Goal: Task Accomplishment & Management: Complete application form

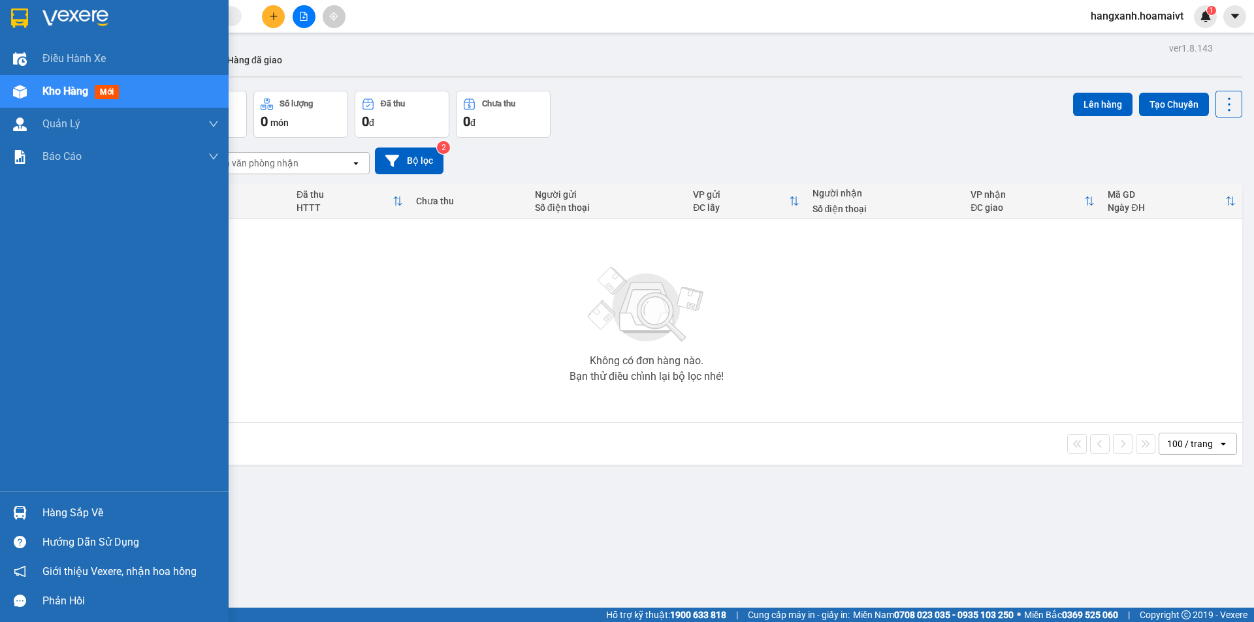
click at [24, 23] on img at bounding box center [19, 18] width 17 height 20
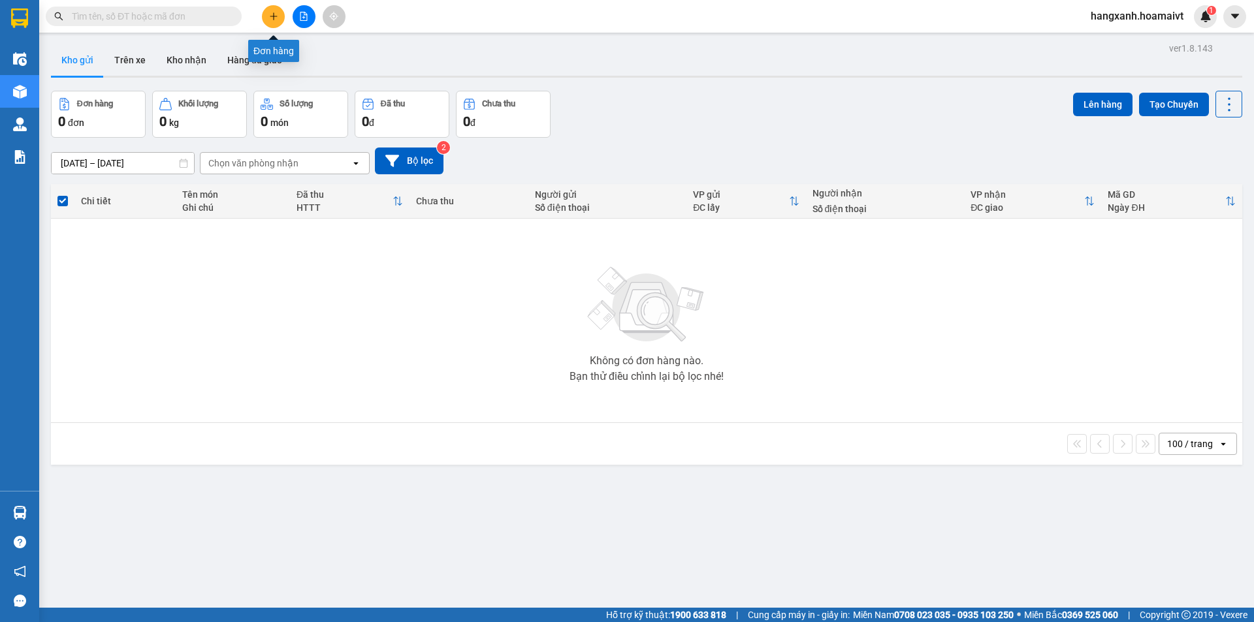
click at [269, 18] on icon "plus" at bounding box center [273, 16] width 9 height 9
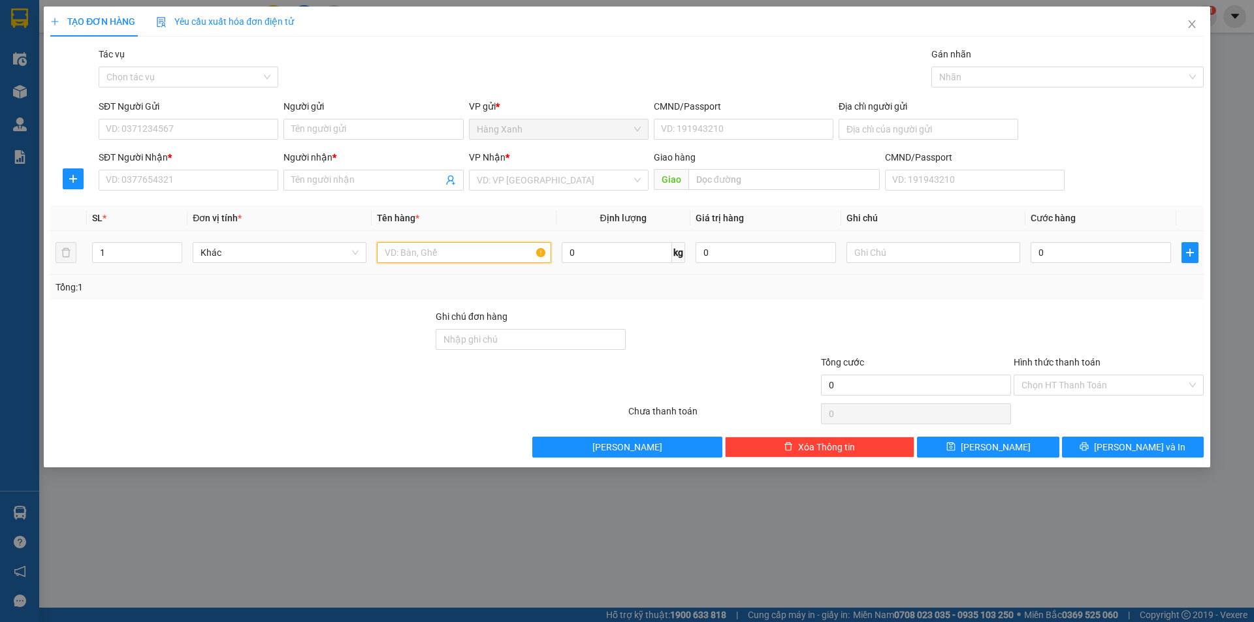
click at [439, 247] on input "text" at bounding box center [464, 252] width 174 height 21
type input "bao đen ( phụ [PERSON_NAME]"
click at [157, 182] on input "SĐT Người Nhận *" at bounding box center [189, 180] width 180 height 21
click at [225, 182] on input "0904072072" at bounding box center [189, 180] width 180 height 21
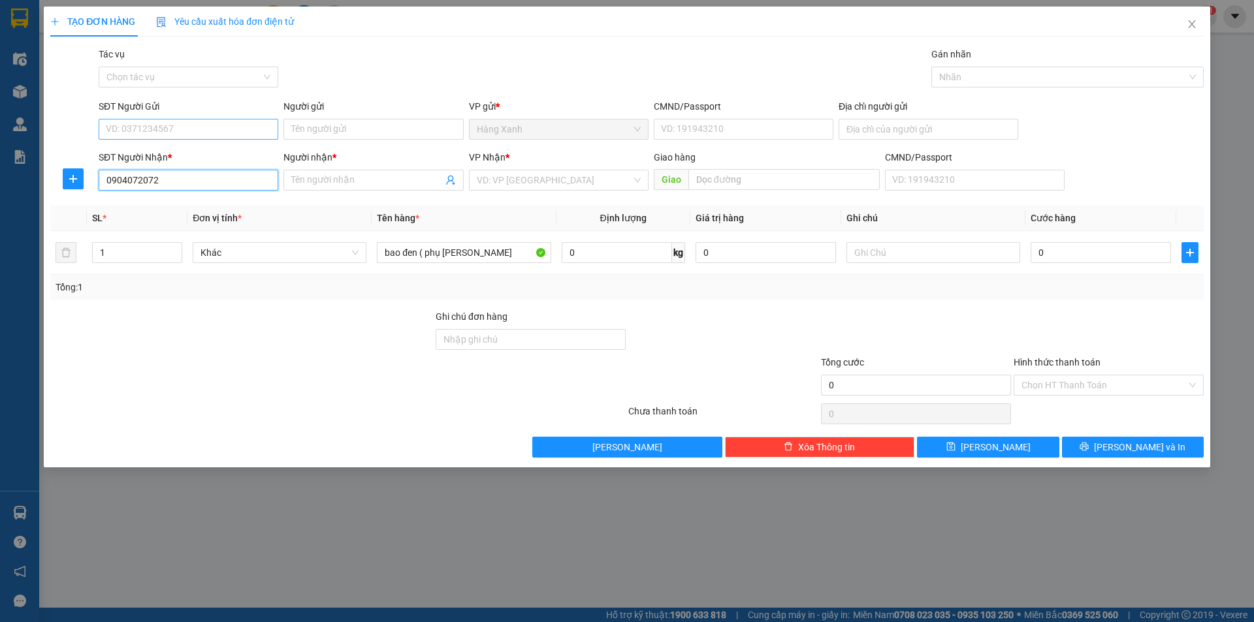
type input "0904072072"
click at [150, 134] on input "SĐT Người Gửi" at bounding box center [189, 129] width 180 height 21
click at [362, 183] on input "Người nhận *" at bounding box center [366, 180] width 151 height 14
type input "oto 24h"
click at [513, 182] on input "search" at bounding box center [554, 180] width 155 height 20
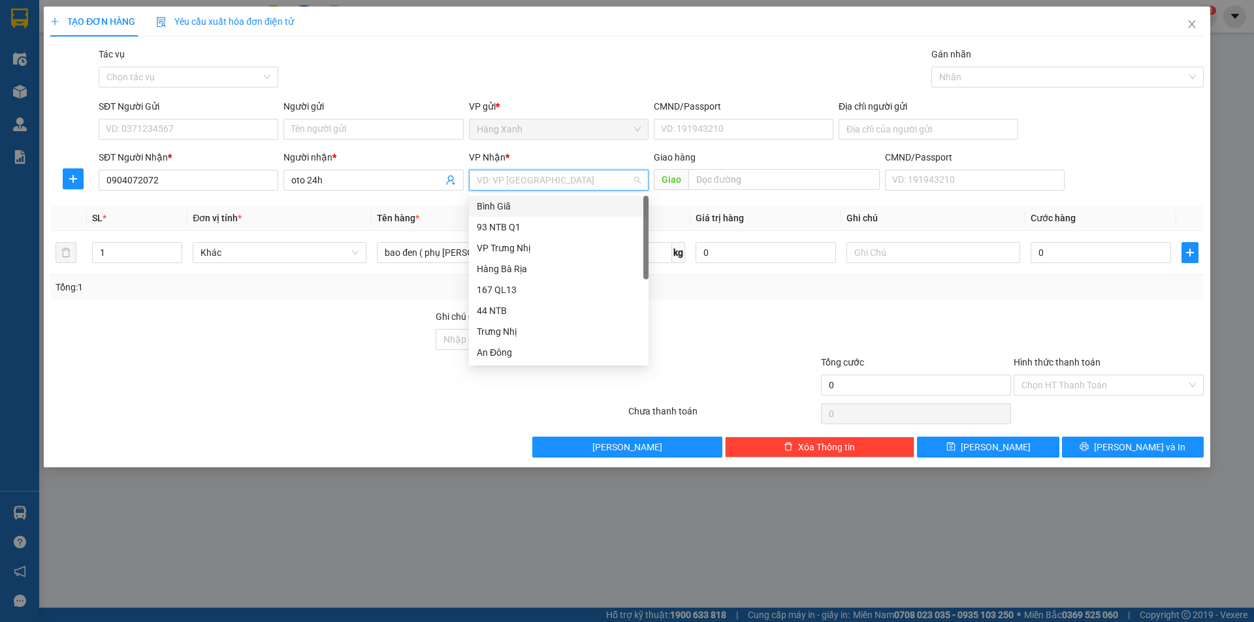
click at [492, 206] on div "Bình Giã" at bounding box center [559, 206] width 164 height 14
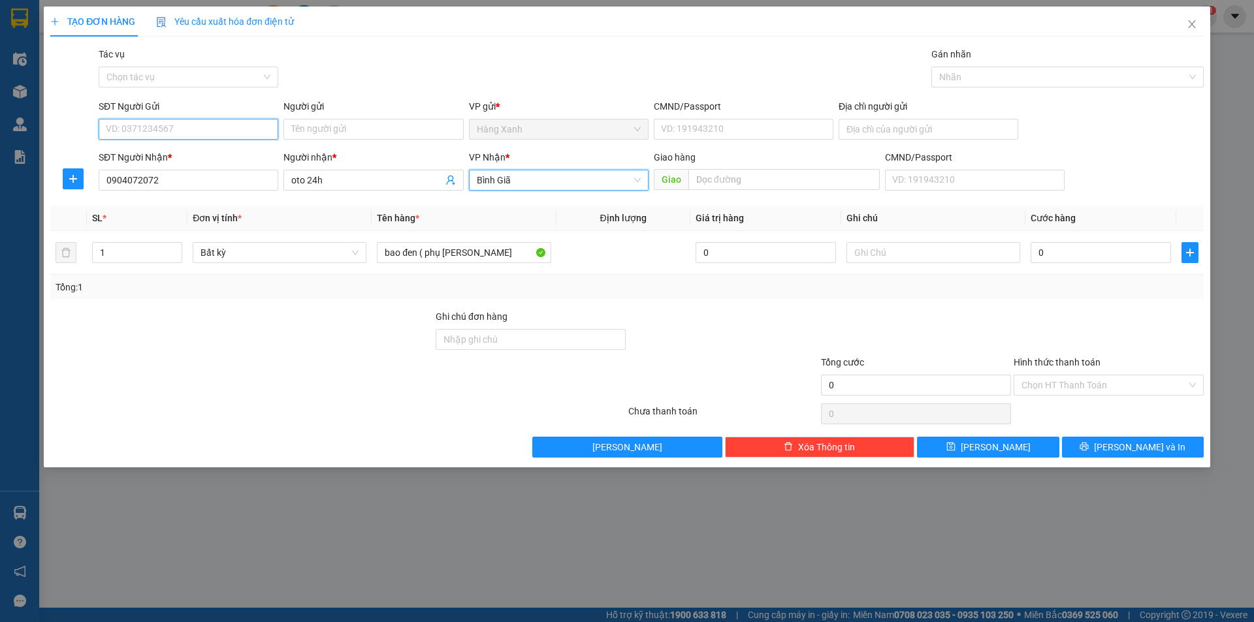
click at [156, 138] on input "SĐT Người Gửi" at bounding box center [189, 129] width 180 height 21
type input "0934163123"
click at [176, 153] on div "0934163123 - Tùng" at bounding box center [188, 155] width 164 height 14
type input "Tùng"
type input "075090002524"
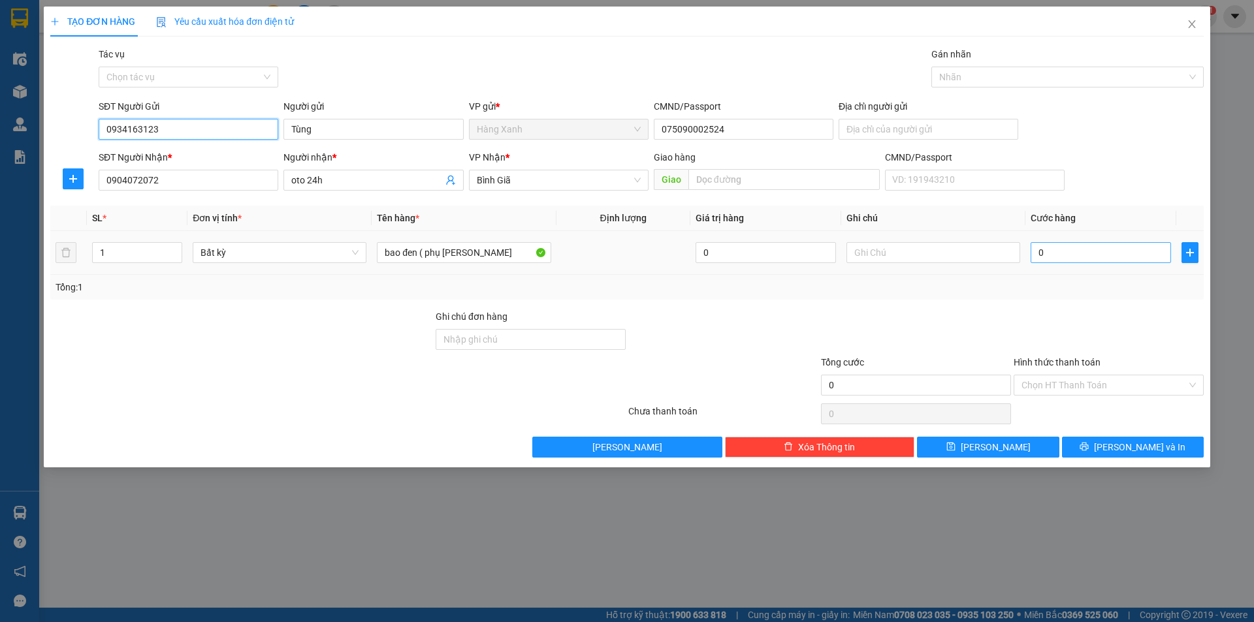
type input "0934163123"
click at [1080, 246] on input "0" at bounding box center [1100, 252] width 140 height 21
type input "3"
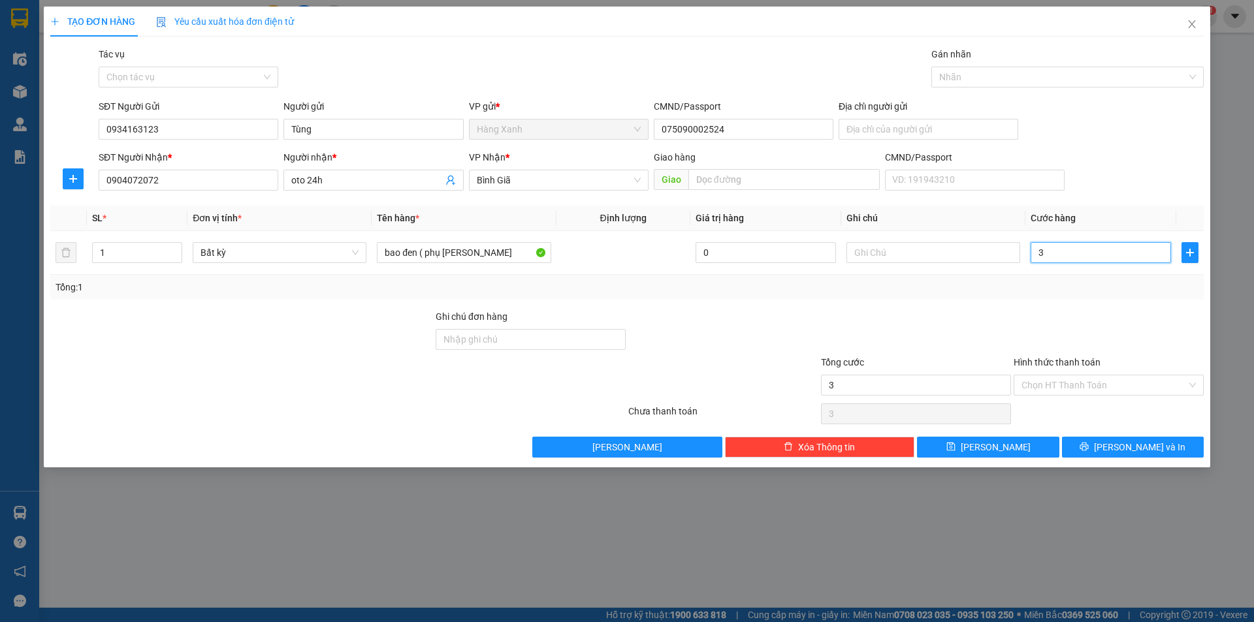
type input "30"
type input "30.000"
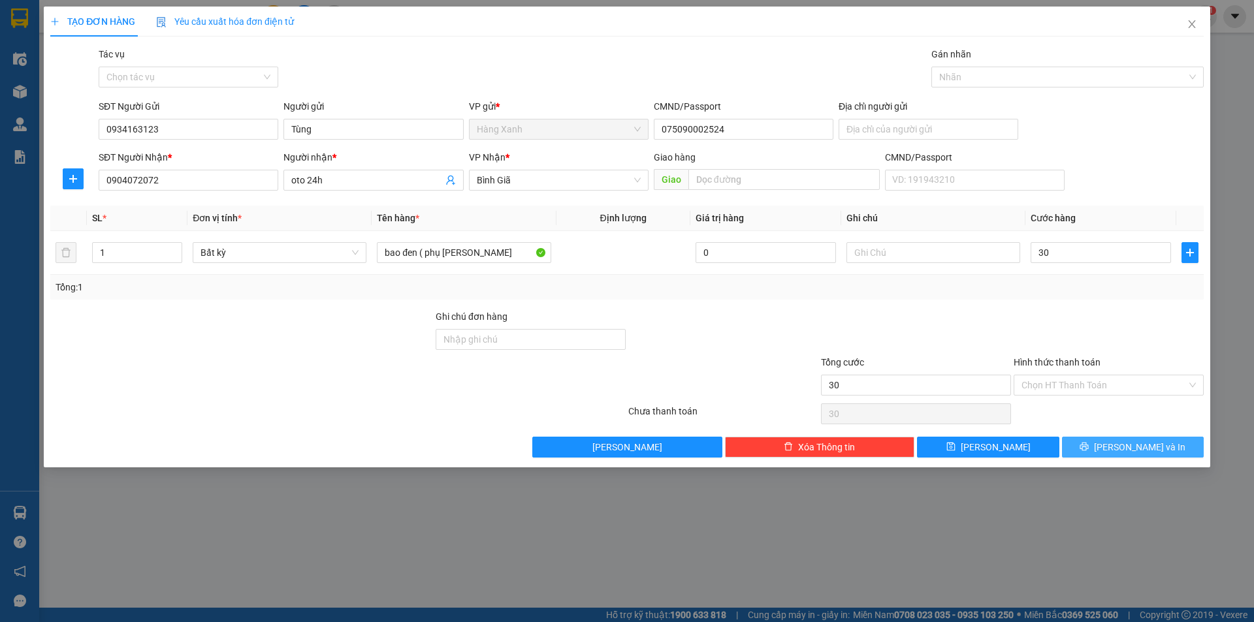
type input "30.000"
click at [1127, 449] on span "[PERSON_NAME] và In" at bounding box center [1139, 447] width 91 height 14
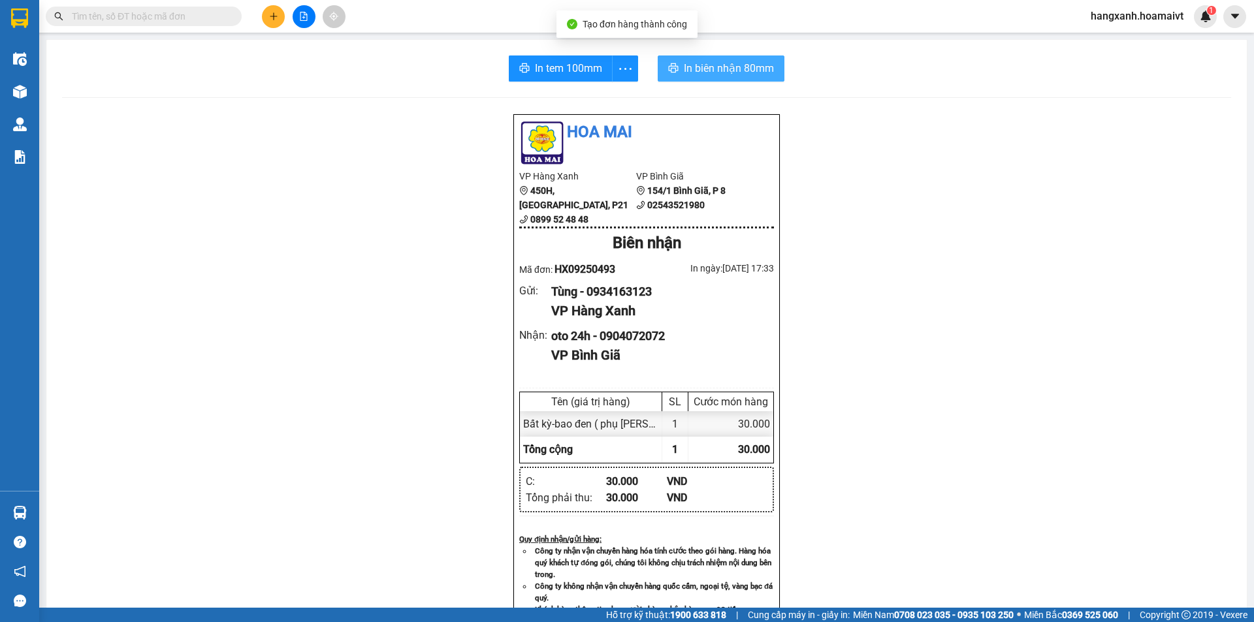
click at [721, 69] on span "In biên nhận 80mm" at bounding box center [729, 68] width 90 height 16
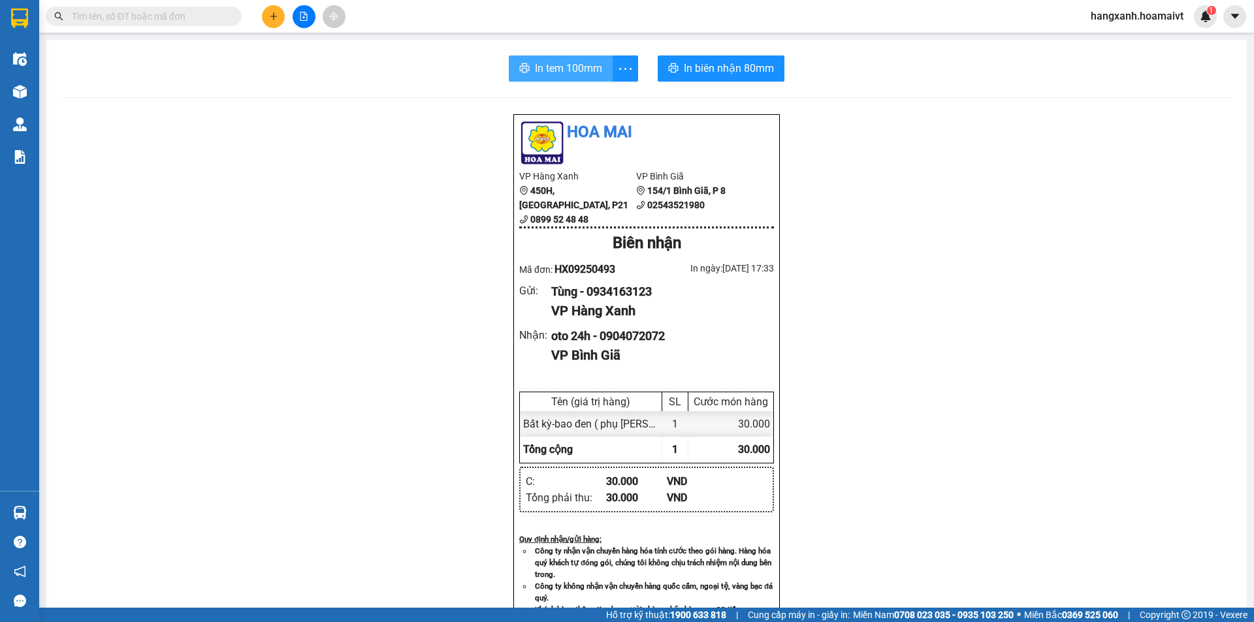
click at [565, 70] on span "In tem 100mm" at bounding box center [568, 68] width 67 height 16
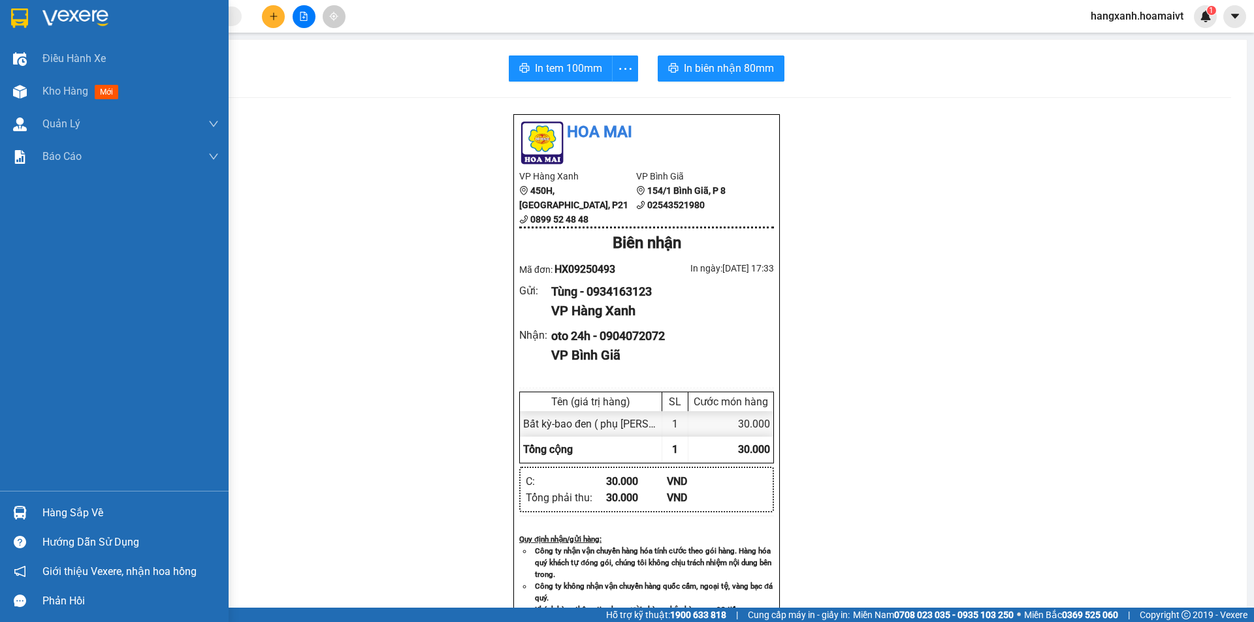
click at [12, 25] on img at bounding box center [19, 18] width 17 height 20
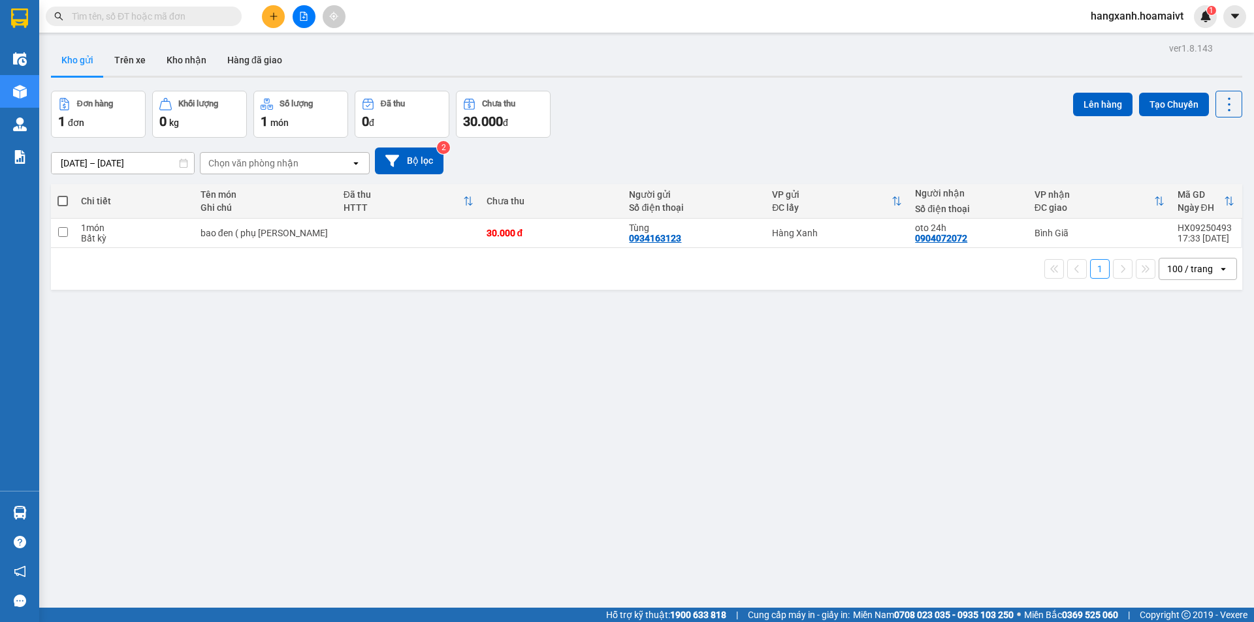
click at [276, 24] on button at bounding box center [273, 16] width 23 height 23
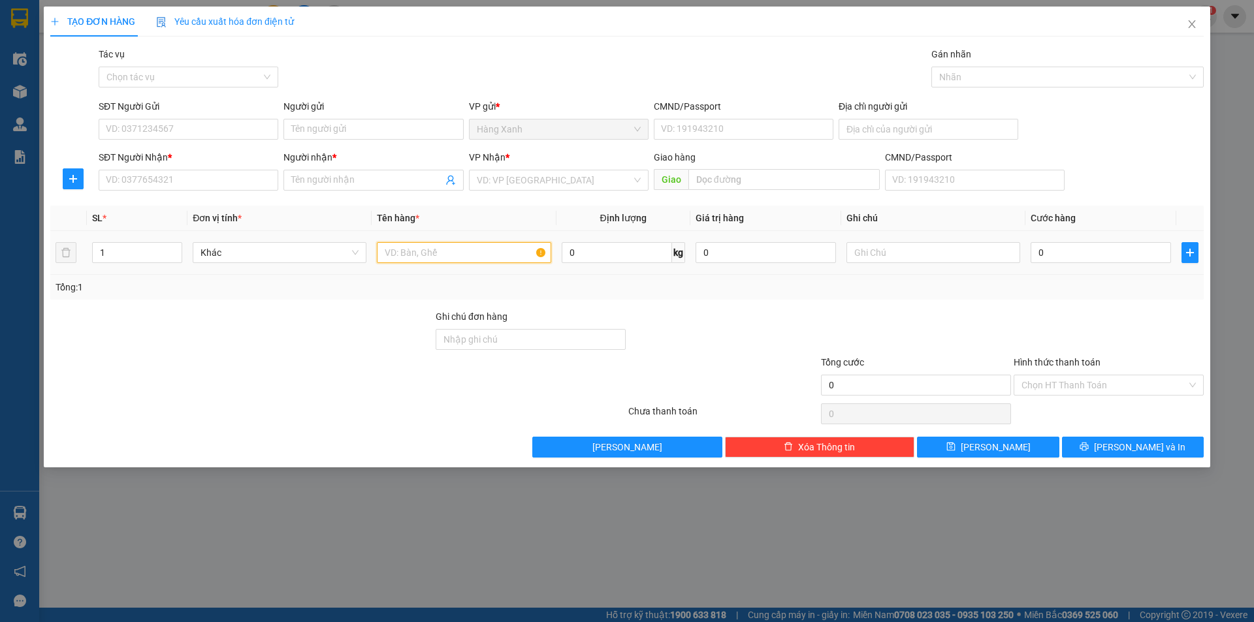
click at [390, 255] on input "text" at bounding box center [464, 252] width 174 height 21
type input "thùng"
click at [131, 186] on input "SĐT Người Nhận *" at bounding box center [189, 180] width 180 height 21
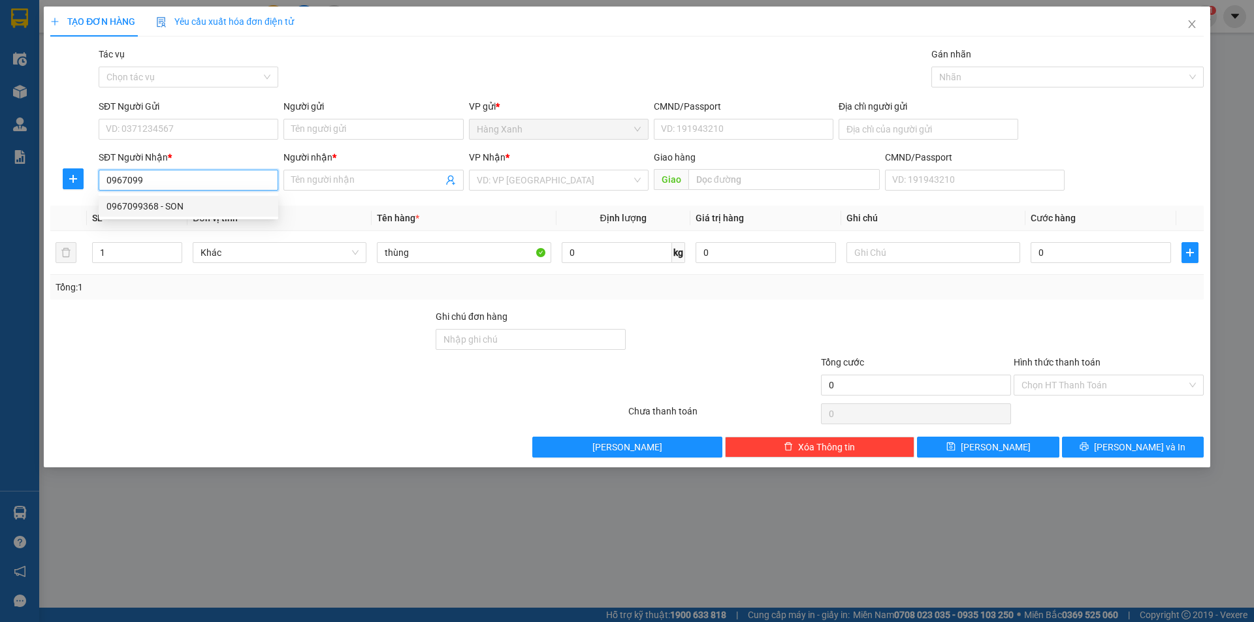
click at [157, 208] on div "0967099368 - SON" at bounding box center [188, 206] width 164 height 14
type input "0967099368"
type input "SON"
type input "0967099368"
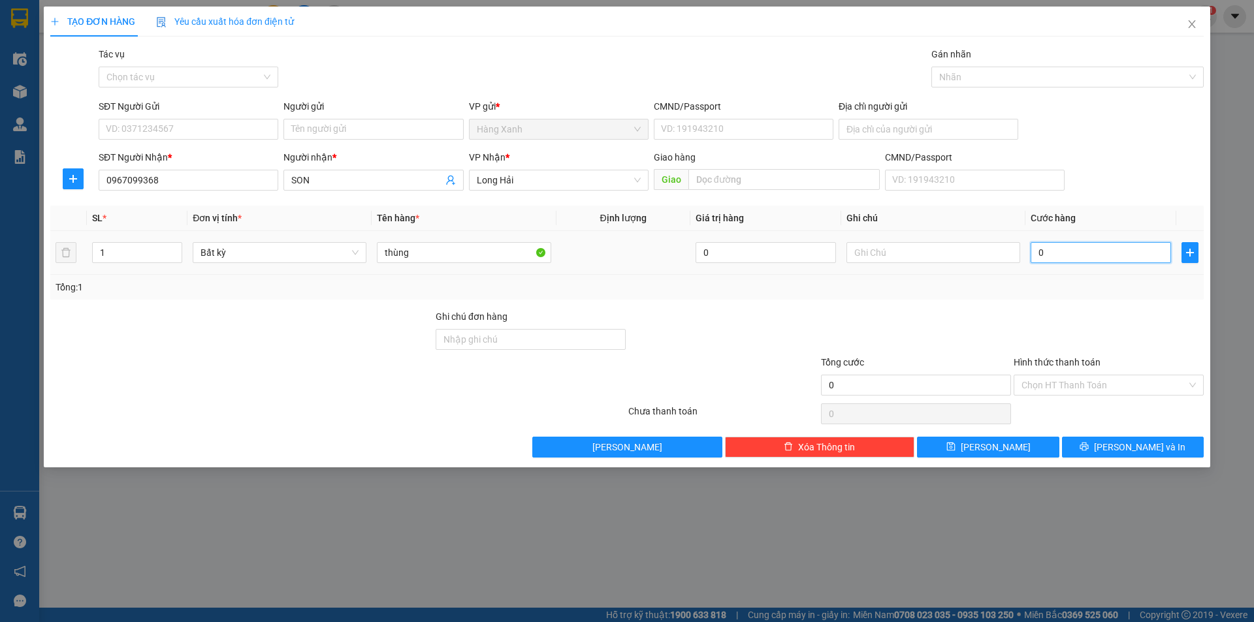
drag, startPoint x: 1071, startPoint y: 261, endPoint x: 1057, endPoint y: 257, distance: 14.9
click at [1070, 261] on input "0" at bounding box center [1100, 252] width 140 height 21
type input "4"
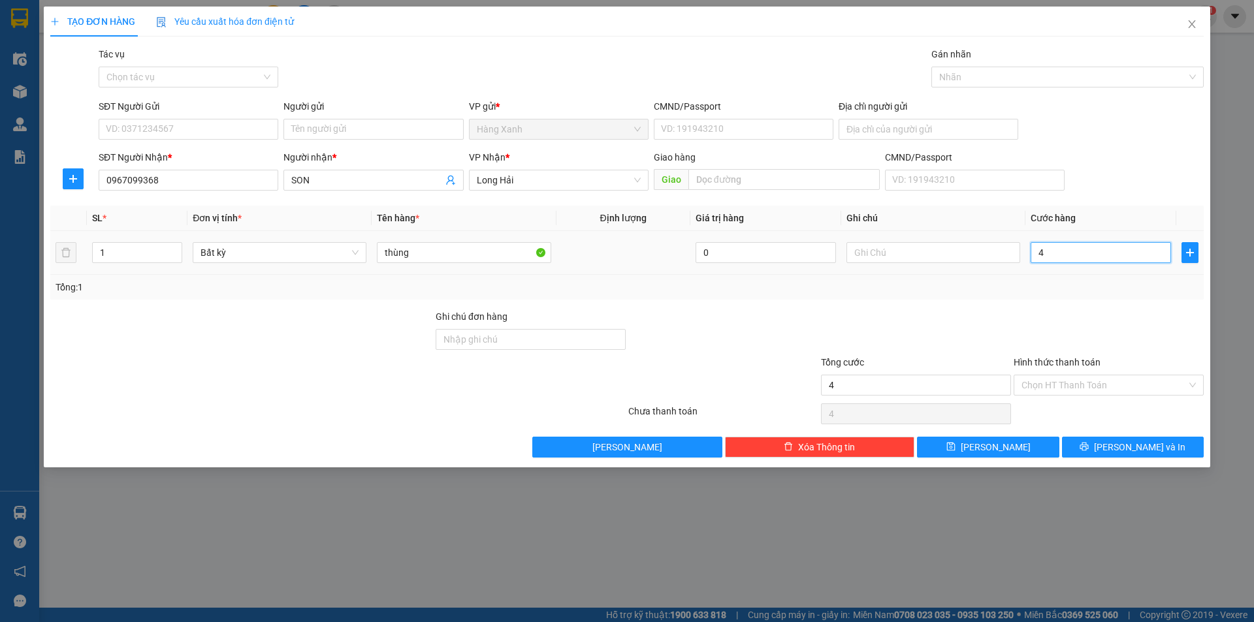
type input "40"
type input "40.000"
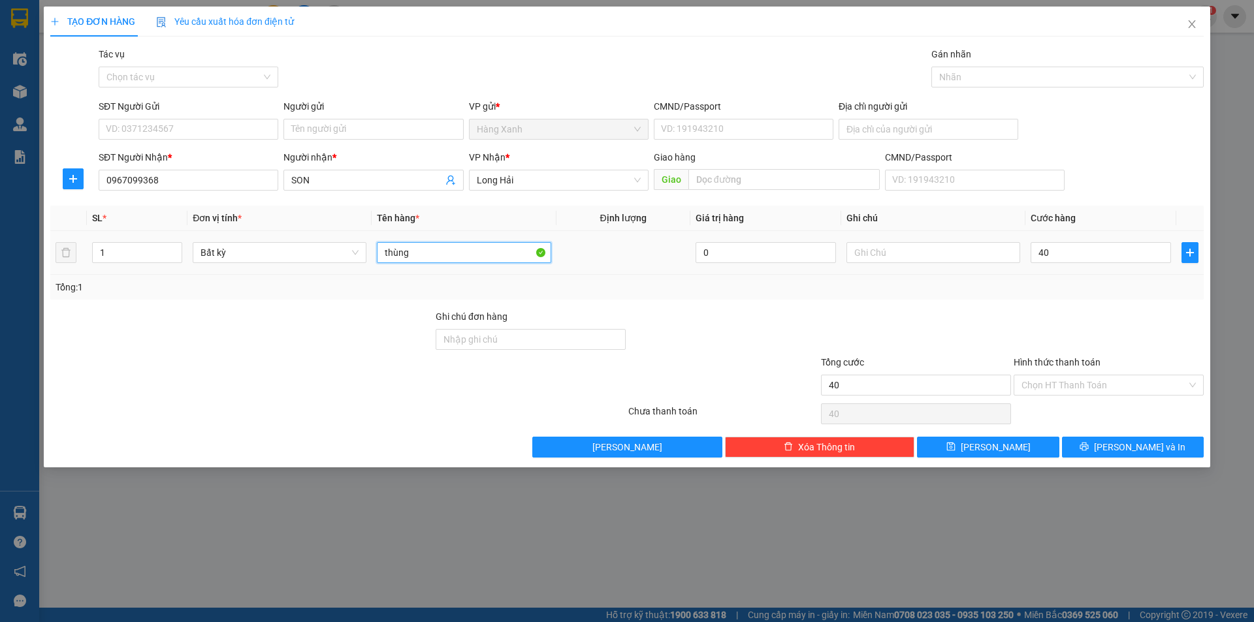
type input "40.000"
click at [454, 253] on input "thùng" at bounding box center [464, 252] width 174 height 21
type input "thùng ( dĩa nhựa"
click at [899, 249] on input "text" at bounding box center [933, 252] width 174 height 21
type input "hư bể ko đền"
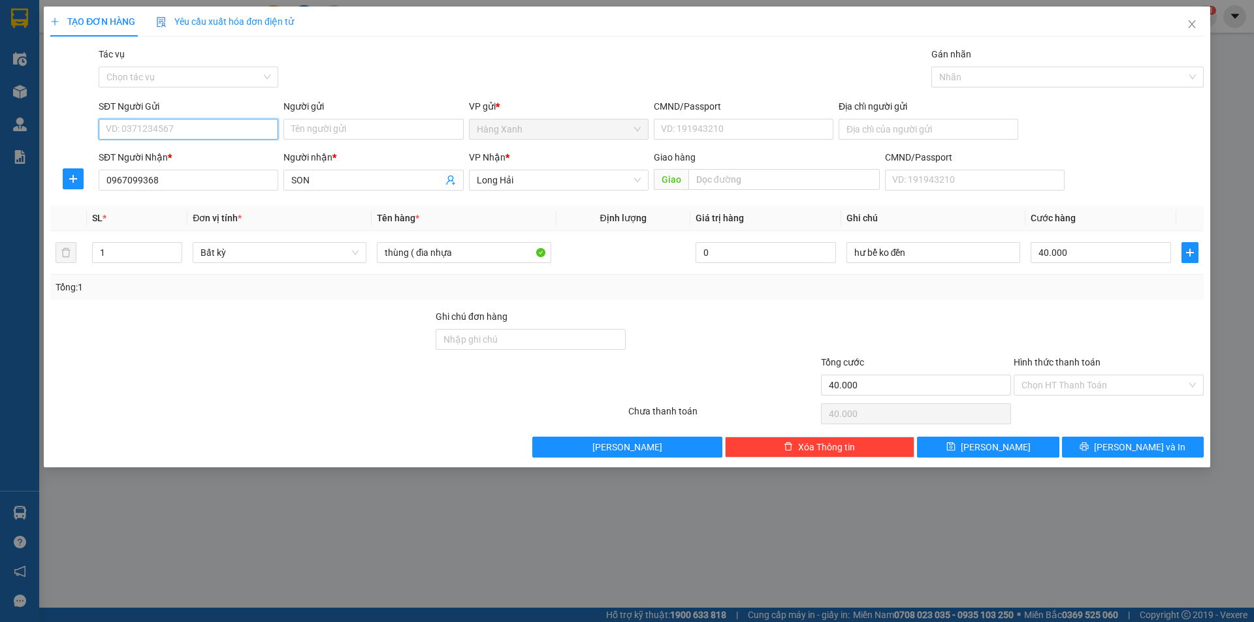
click at [195, 125] on input "SĐT Người Gửi" at bounding box center [189, 129] width 180 height 21
type input "0908992965"
click at [168, 156] on div "0908992965 - [PERSON_NAME]" at bounding box center [188, 155] width 164 height 14
type input "[PERSON_NAME]"
type input "079200023698"
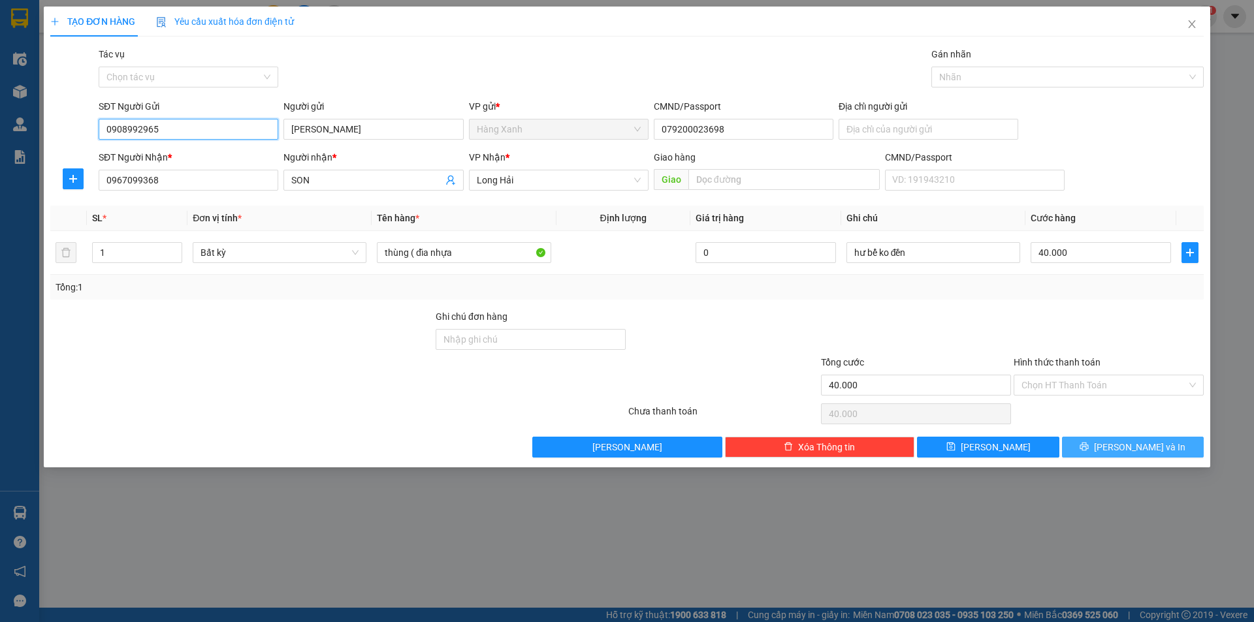
type input "0908992965"
click at [1122, 451] on span "[PERSON_NAME] và In" at bounding box center [1139, 447] width 91 height 14
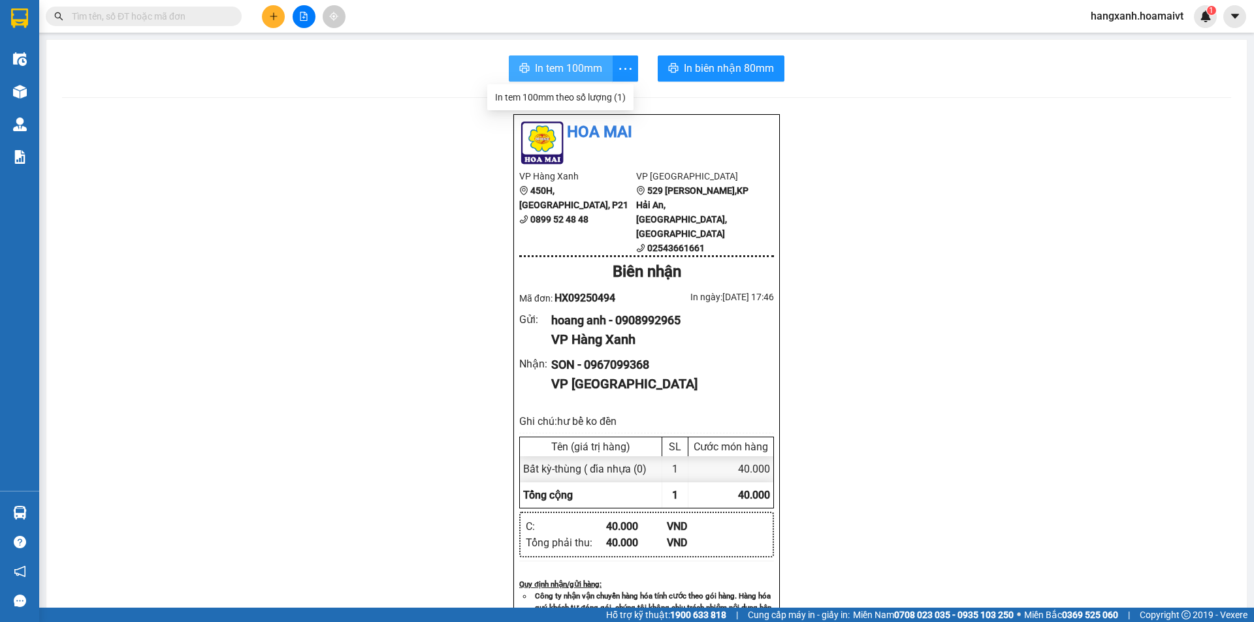
click at [562, 71] on span "In tem 100mm" at bounding box center [568, 68] width 67 height 16
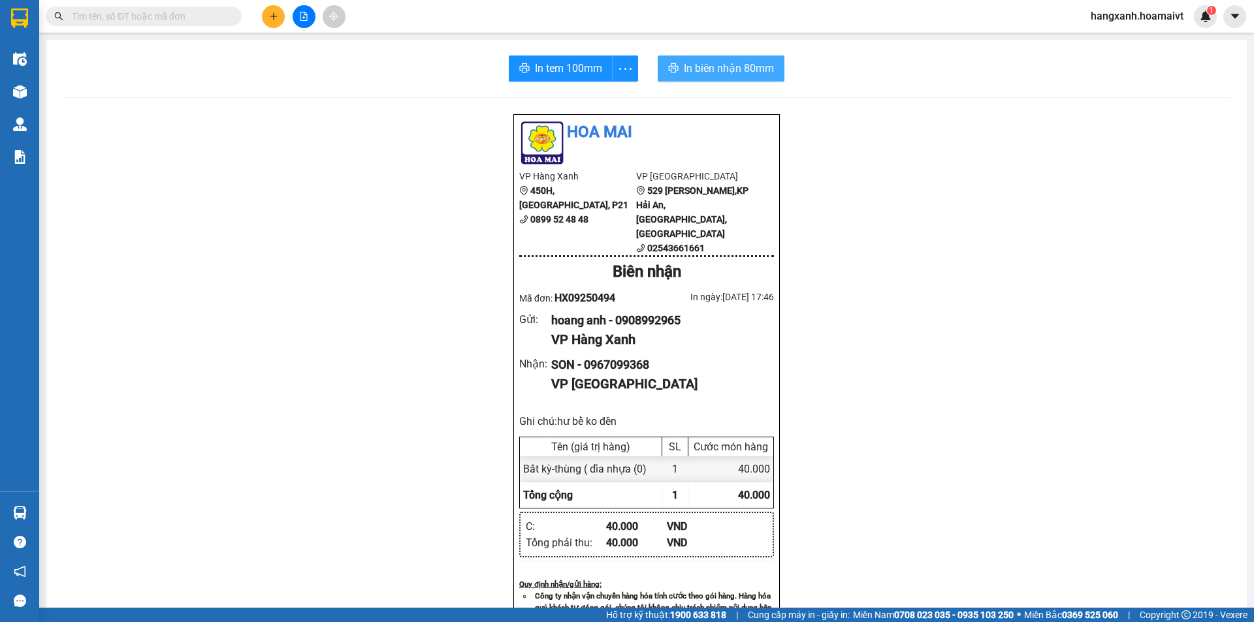
click at [697, 59] on button "In biên nhận 80mm" at bounding box center [720, 68] width 127 height 26
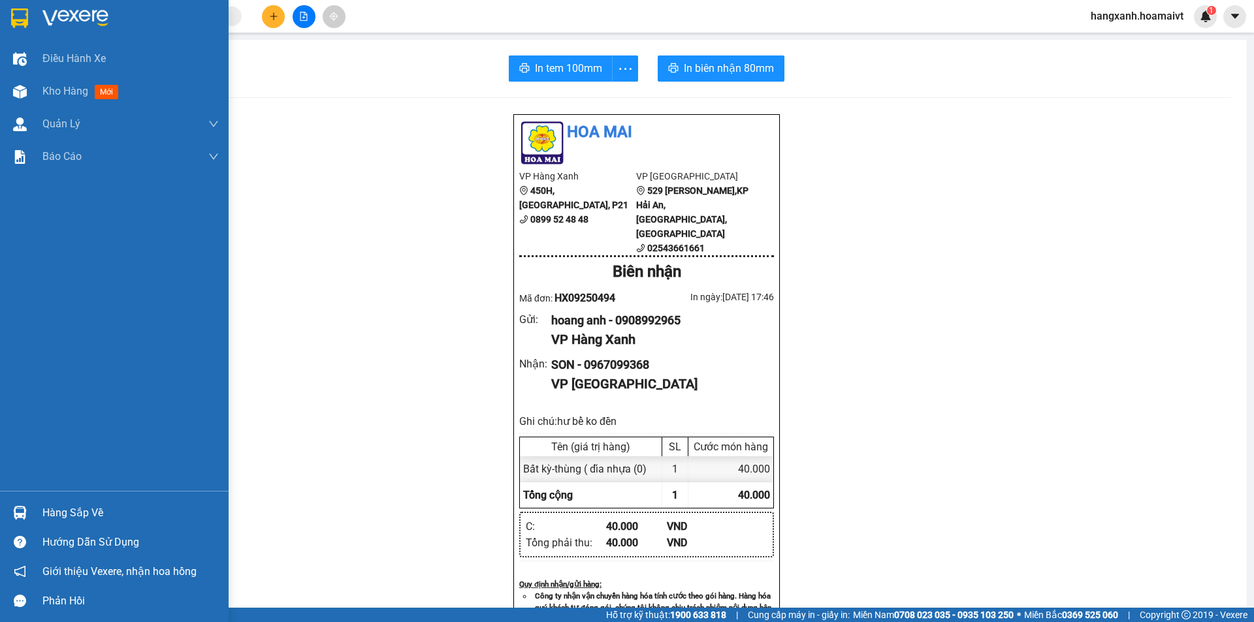
click at [29, 20] on div at bounding box center [19, 18] width 23 height 23
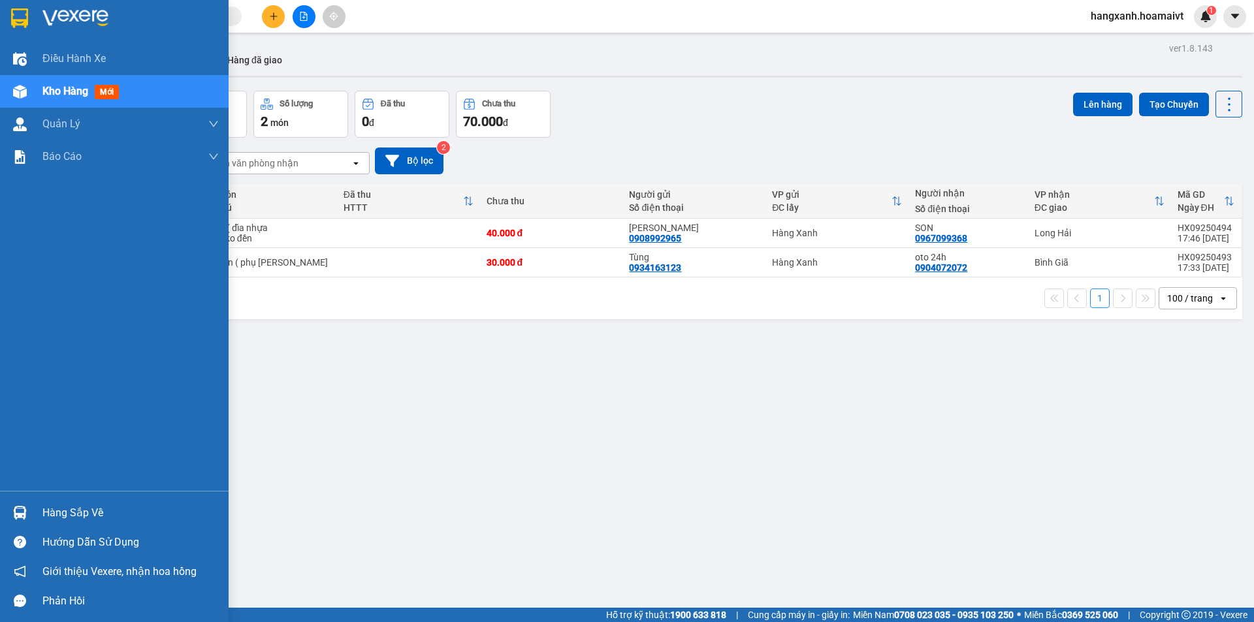
click at [18, 16] on img at bounding box center [19, 18] width 17 height 20
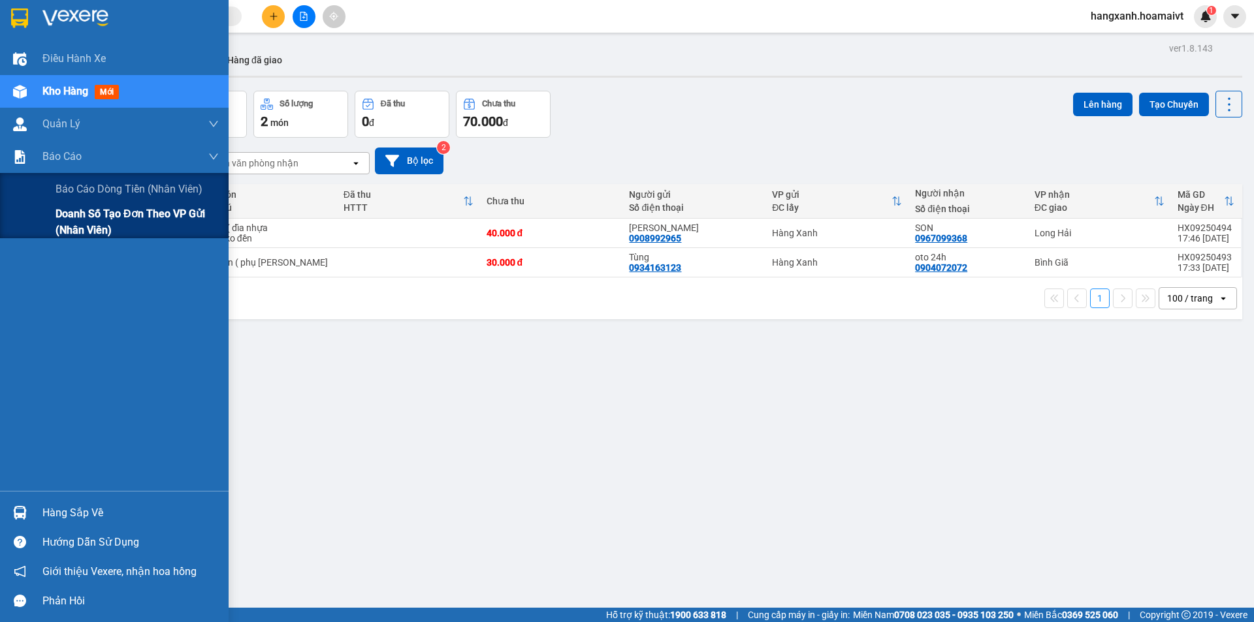
click at [80, 223] on span "Doanh số tạo đơn theo VP gửi (nhân viên)" at bounding box center [136, 222] width 163 height 33
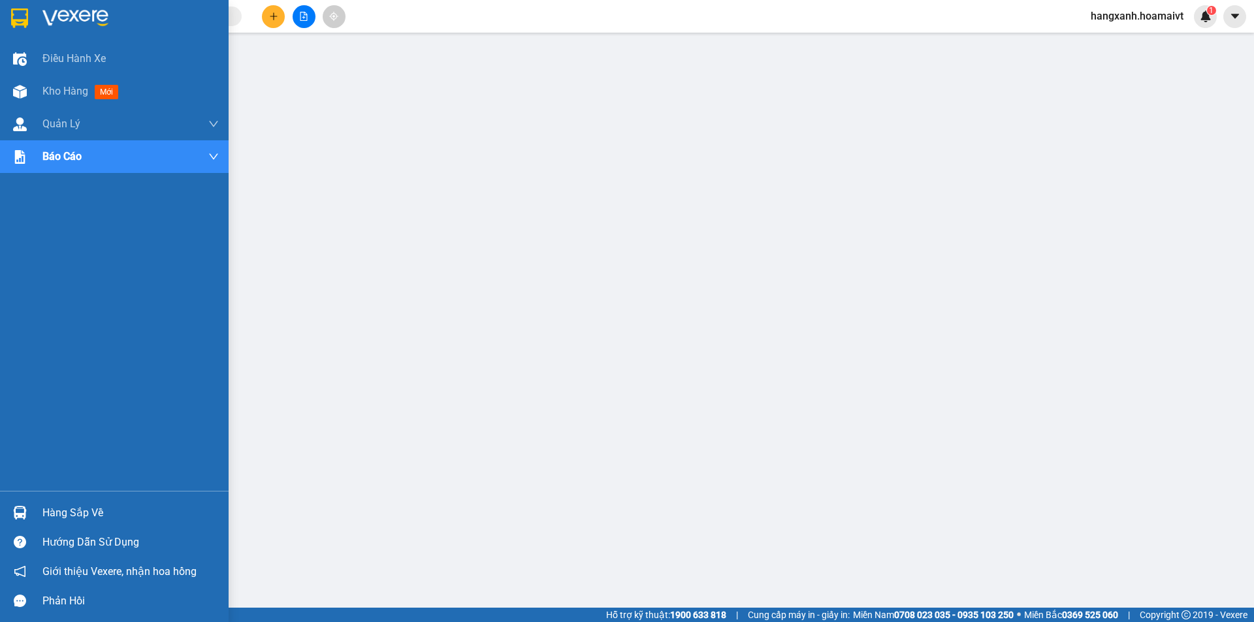
click at [20, 18] on img at bounding box center [19, 18] width 17 height 20
